Goal: Transaction & Acquisition: Purchase product/service

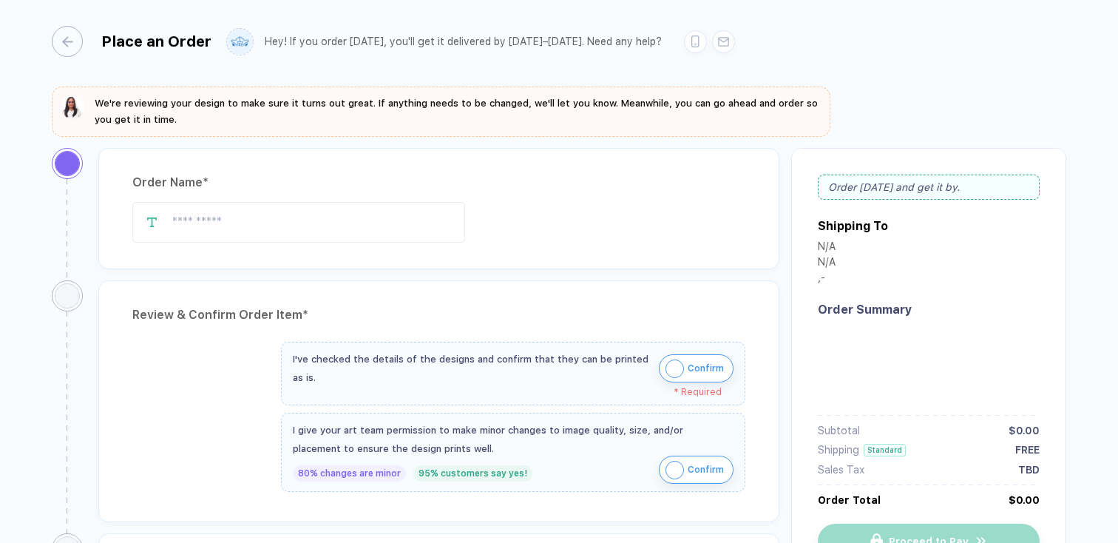
type input "**********"
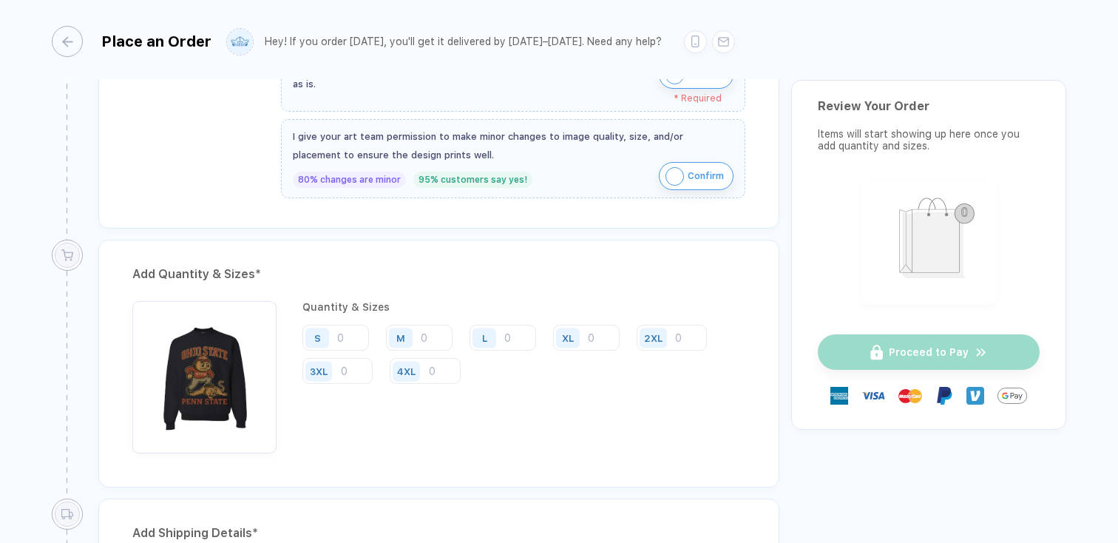
scroll to position [631, 0]
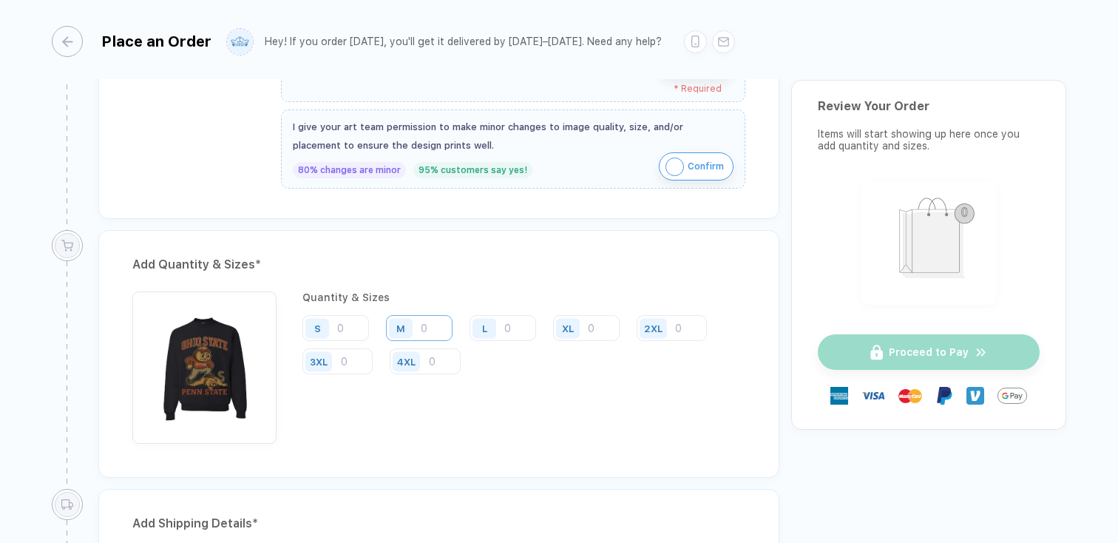
click at [433, 328] on input "number" at bounding box center [419, 328] width 67 height 26
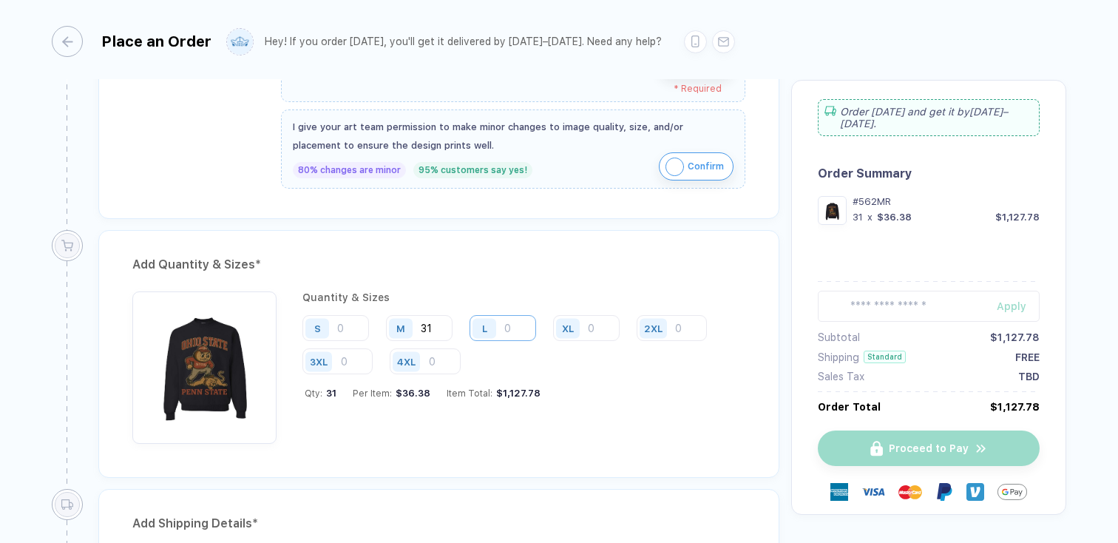
type input "31"
click at [506, 322] on input "number" at bounding box center [503, 328] width 67 height 26
type input "29"
click at [601, 331] on input "number" at bounding box center [586, 328] width 67 height 26
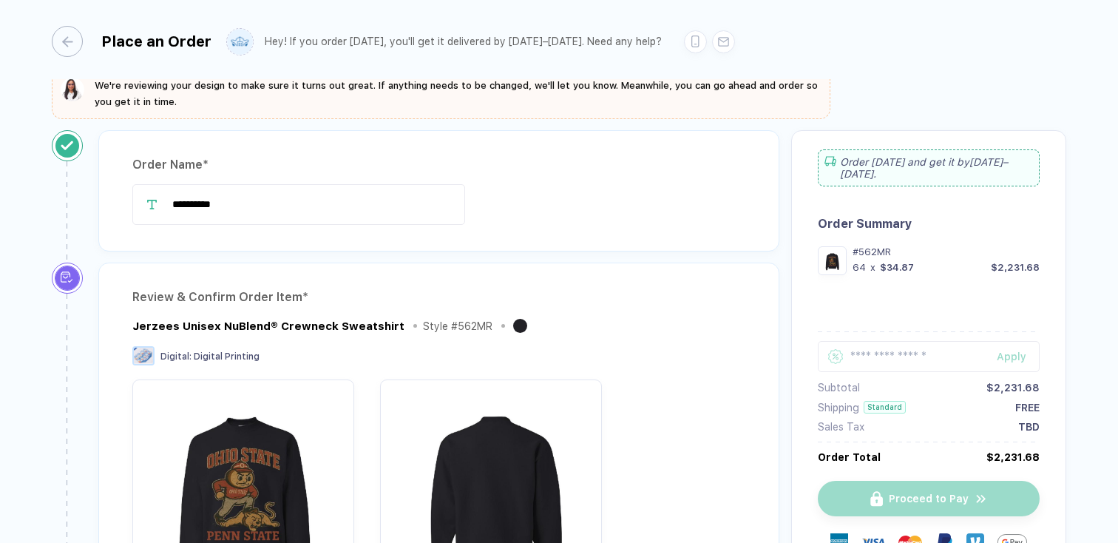
scroll to position [0, 0]
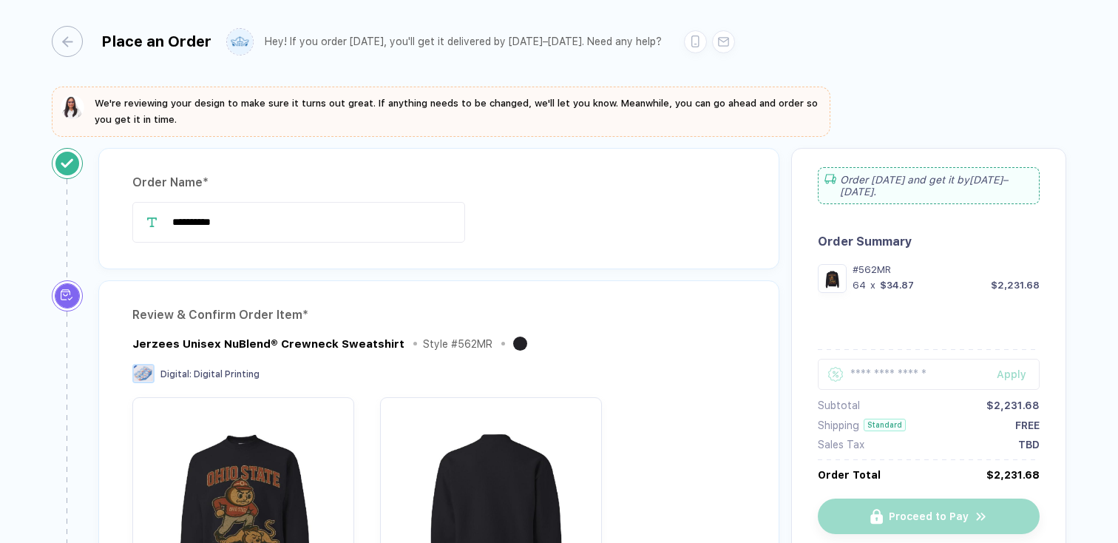
type input "4"
click at [75, 107] on img "button" at bounding box center [73, 107] width 24 height 24
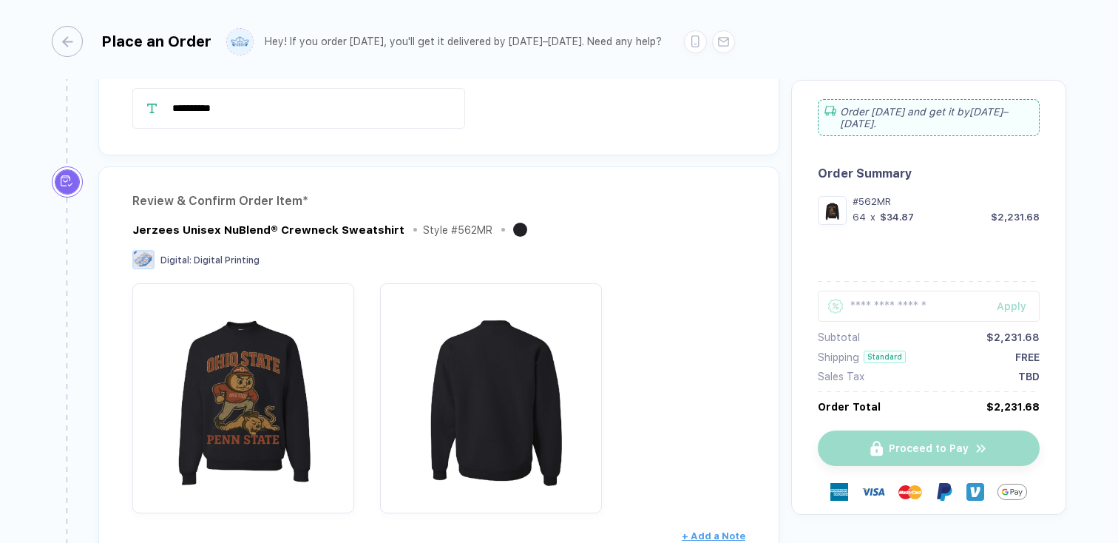
scroll to position [132, 0]
